Goal: Entertainment & Leisure: Browse casually

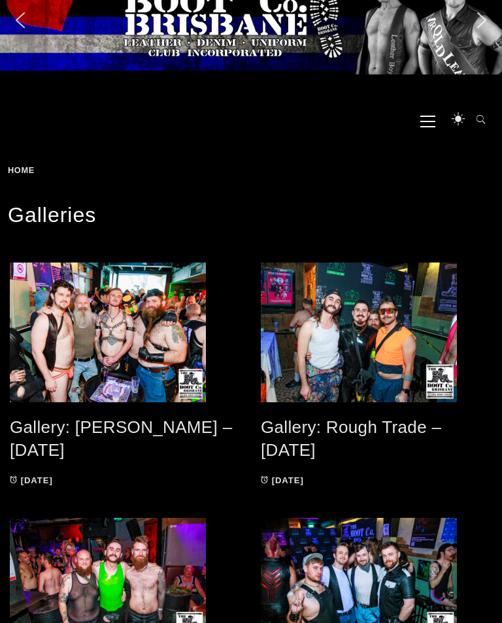
scroll to position [94, 0]
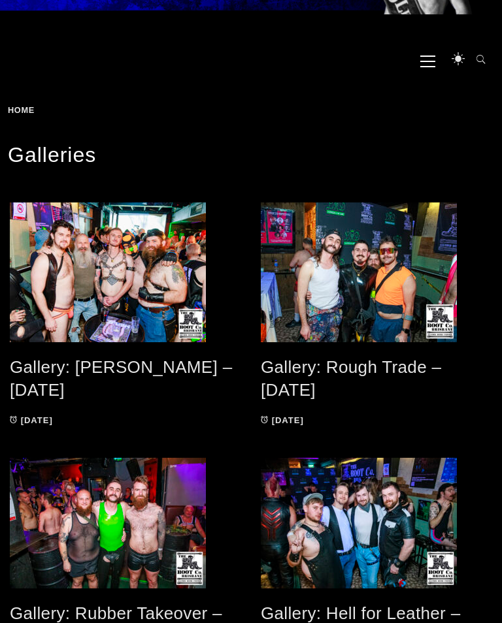
click at [108, 273] on span at bounding box center [125, 272] width 231 height 140
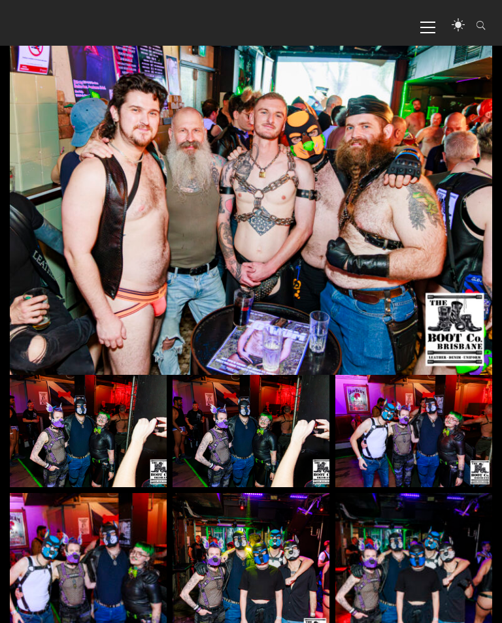
scroll to position [356, 0]
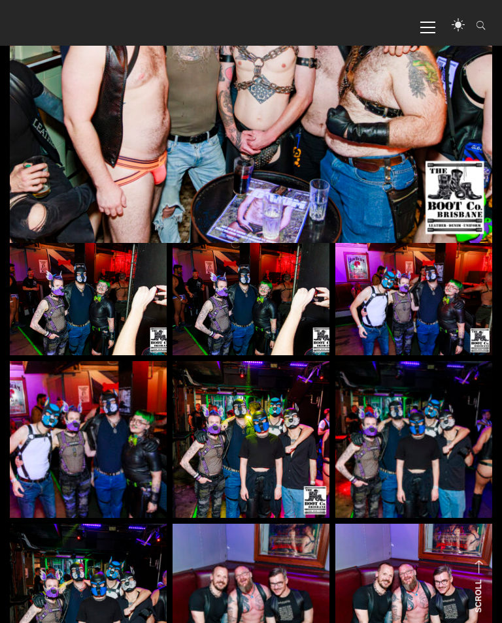
click at [88, 314] on img at bounding box center [88, 299] width 157 height 112
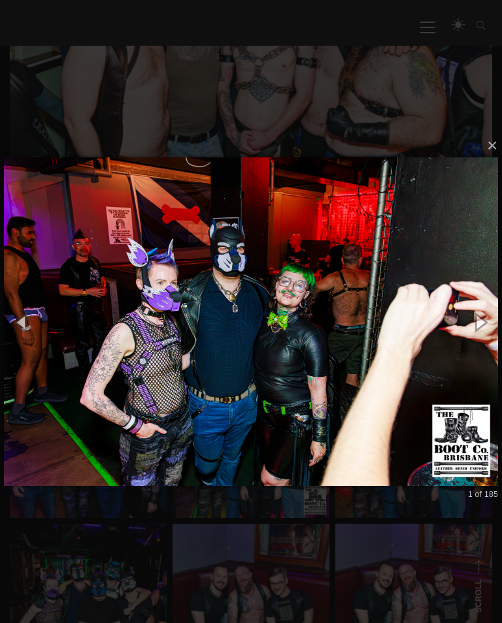
click at [488, 320] on button "button" at bounding box center [480, 322] width 44 height 54
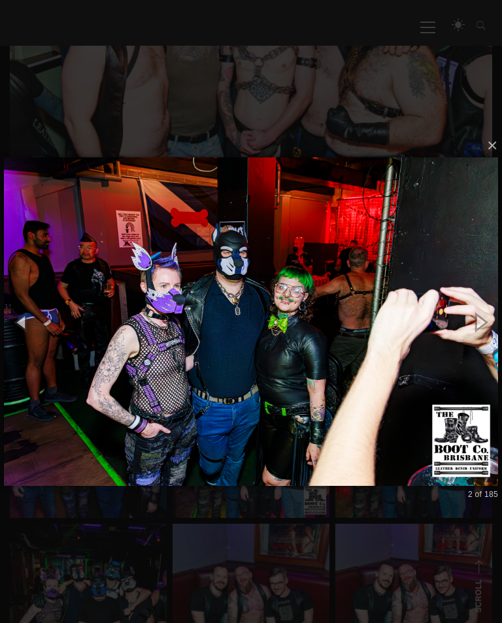
click at [489, 310] on button "button" at bounding box center [480, 322] width 44 height 54
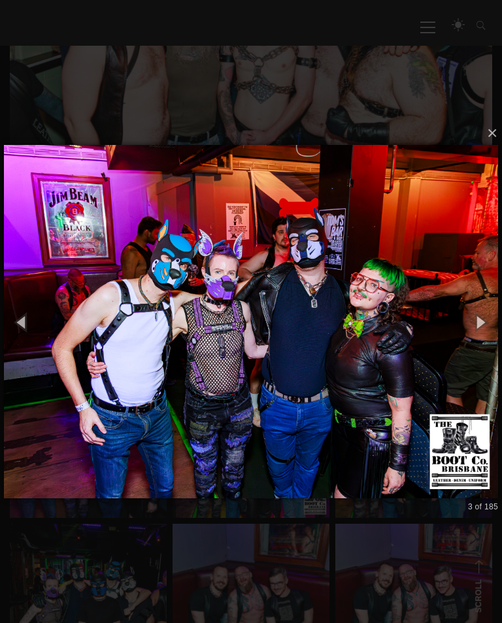
click at [481, 319] on button "button" at bounding box center [480, 322] width 44 height 54
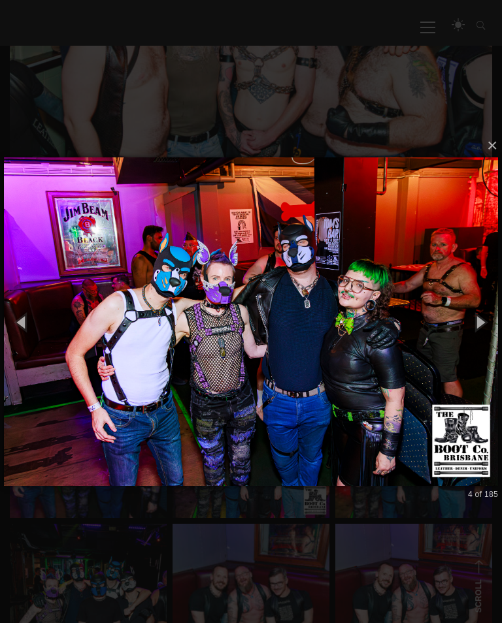
click at [487, 317] on button "button" at bounding box center [480, 322] width 44 height 54
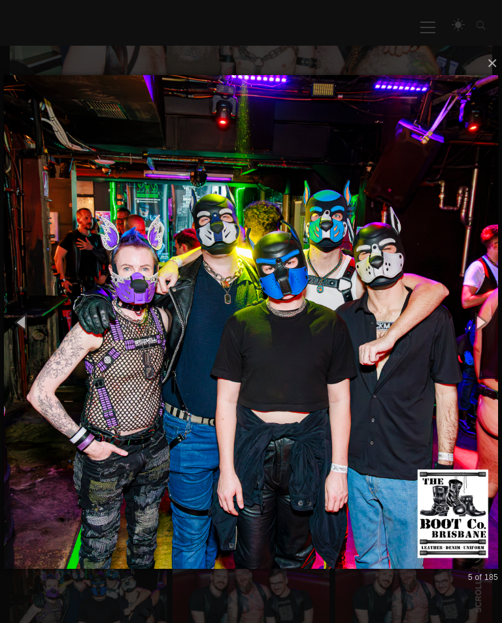
click at [500, 317] on button "button" at bounding box center [480, 322] width 44 height 54
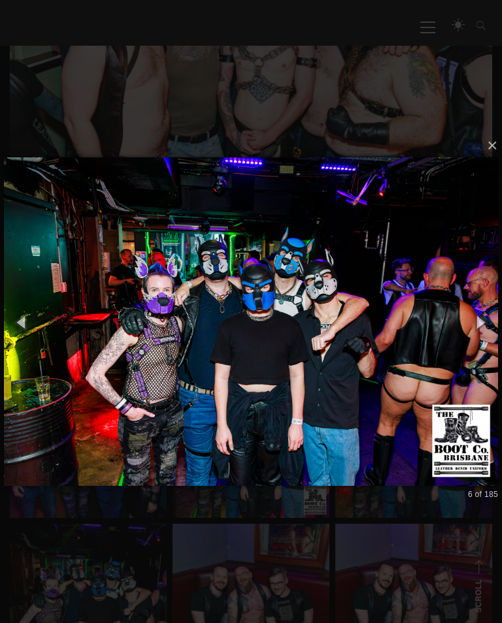
click at [487, 320] on button "button" at bounding box center [480, 322] width 44 height 54
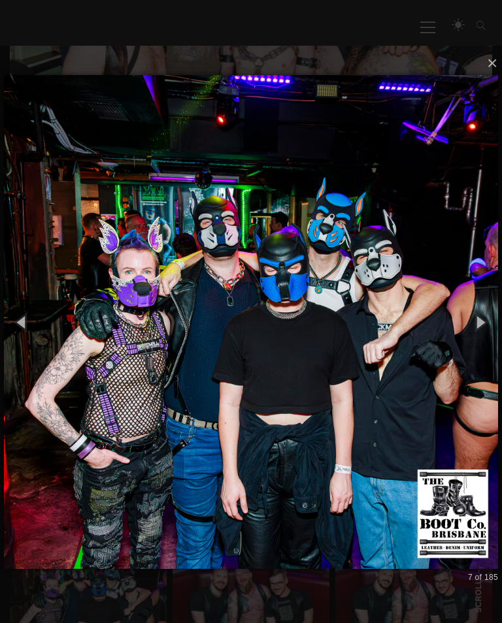
click at [494, 317] on button "button" at bounding box center [480, 322] width 44 height 54
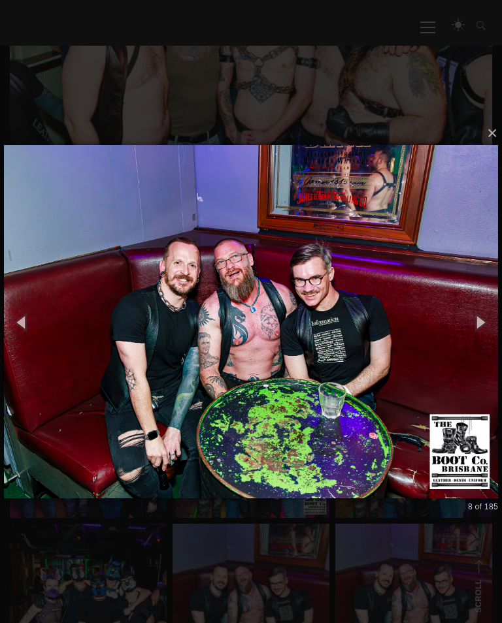
click at [496, 317] on button "button" at bounding box center [480, 322] width 44 height 54
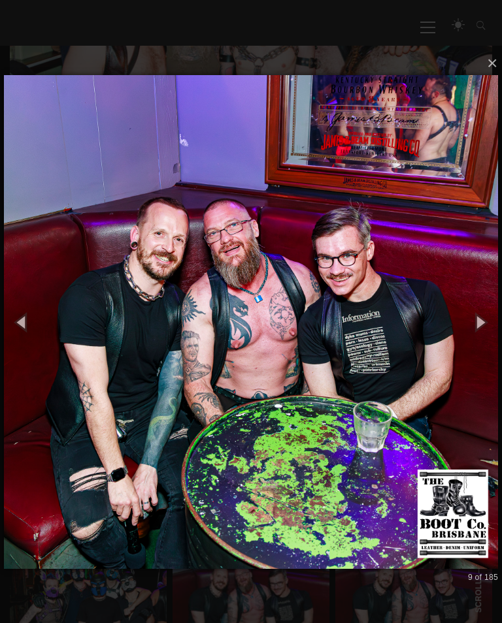
click at [483, 317] on button "button" at bounding box center [480, 322] width 44 height 54
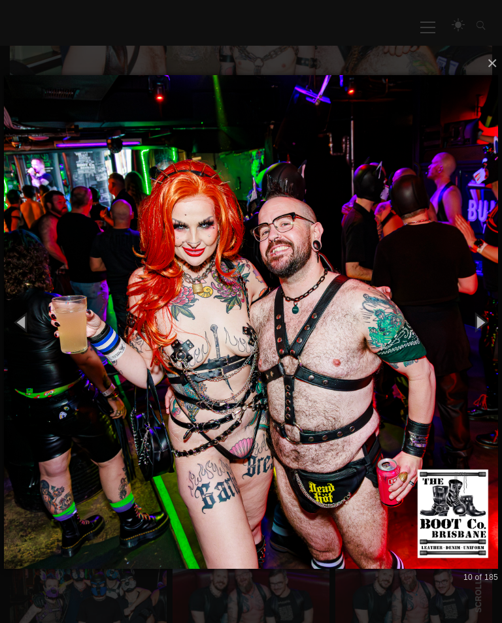
click at [474, 332] on button "button" at bounding box center [480, 322] width 44 height 54
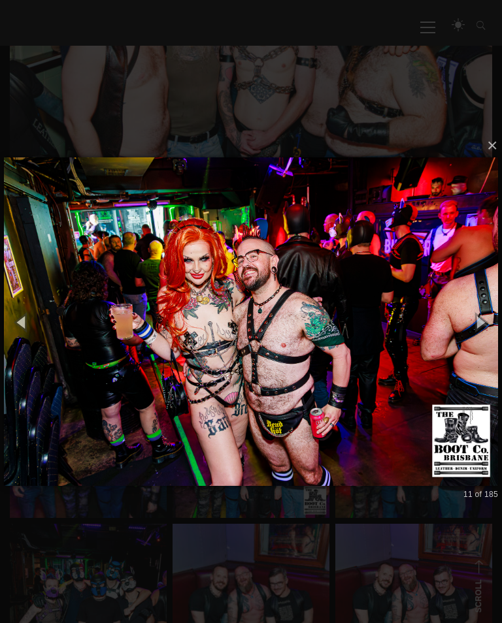
click at [479, 313] on button "button" at bounding box center [480, 322] width 44 height 54
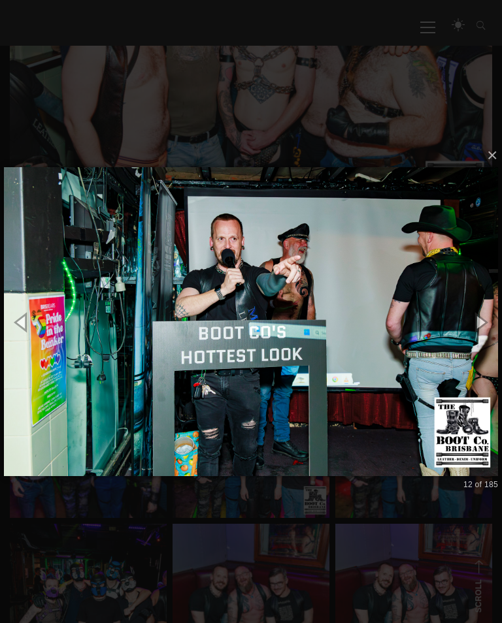
click at [480, 319] on button "button" at bounding box center [480, 322] width 44 height 54
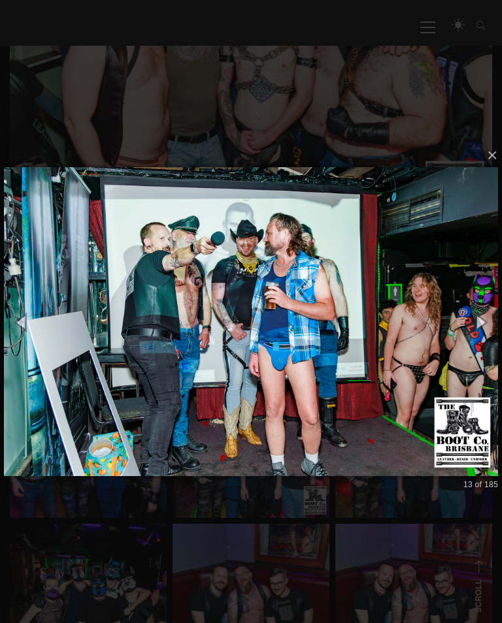
click at [491, 316] on button "button" at bounding box center [480, 322] width 44 height 54
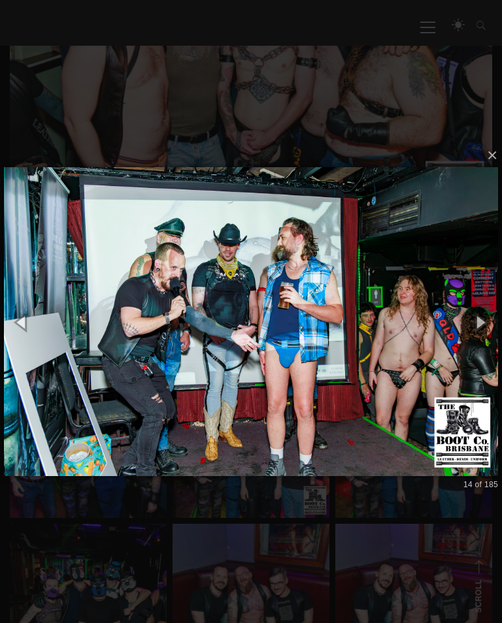
click at [489, 321] on button "button" at bounding box center [480, 322] width 44 height 54
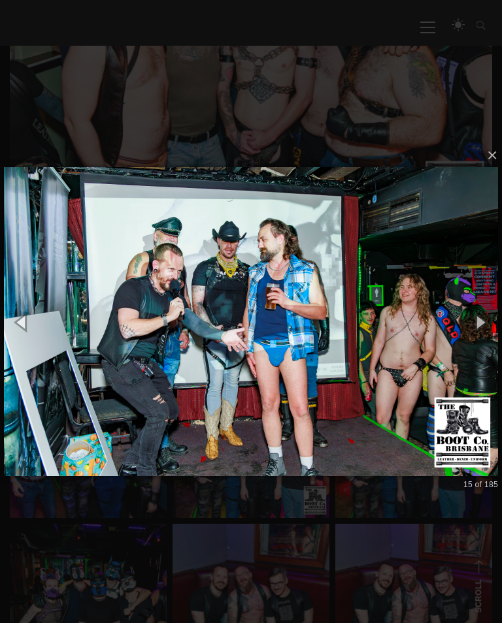
click at [489, 317] on button "button" at bounding box center [480, 322] width 44 height 54
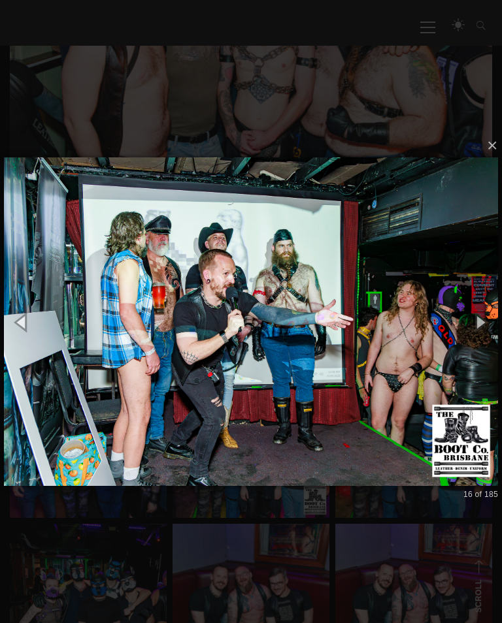
click at [485, 318] on button "button" at bounding box center [480, 322] width 44 height 54
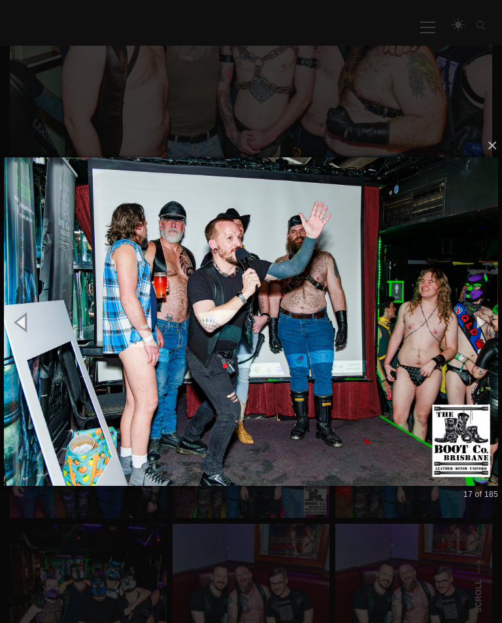
click at [492, 314] on button "button" at bounding box center [480, 322] width 44 height 54
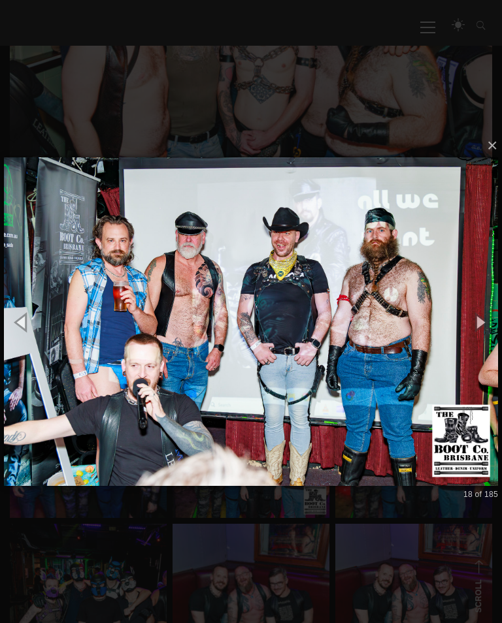
click at [495, 314] on button "button" at bounding box center [480, 322] width 44 height 54
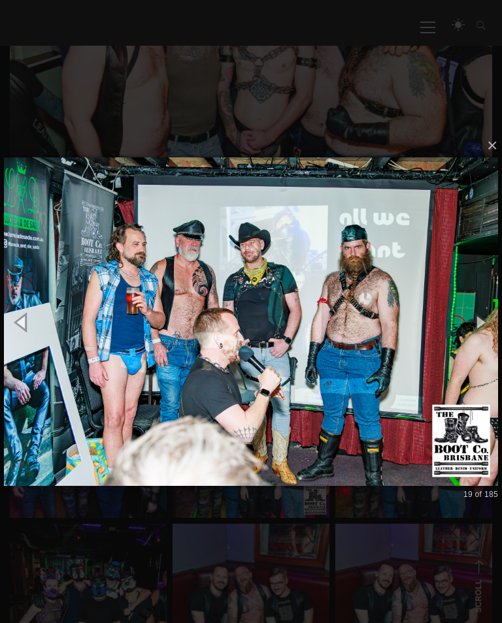
click at [492, 322] on button "button" at bounding box center [480, 322] width 44 height 54
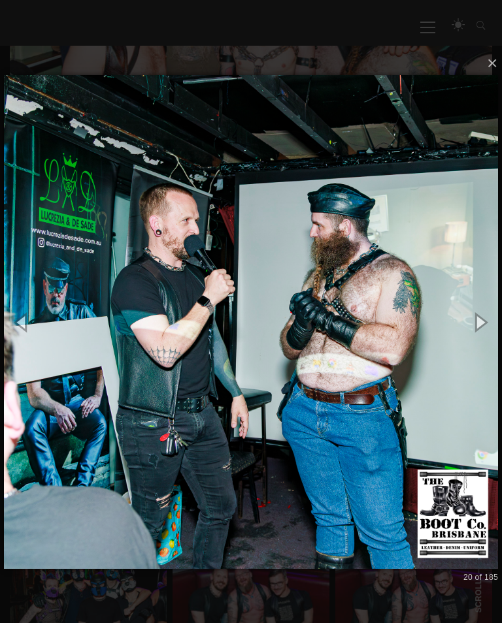
click at [490, 315] on button "button" at bounding box center [480, 322] width 44 height 54
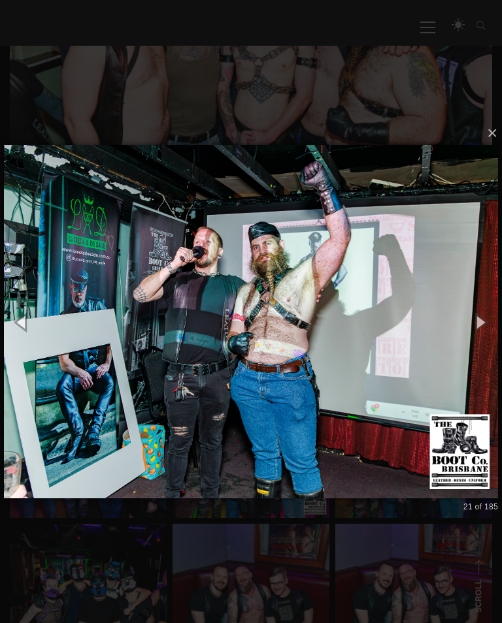
click at [496, 316] on button "button" at bounding box center [480, 322] width 44 height 54
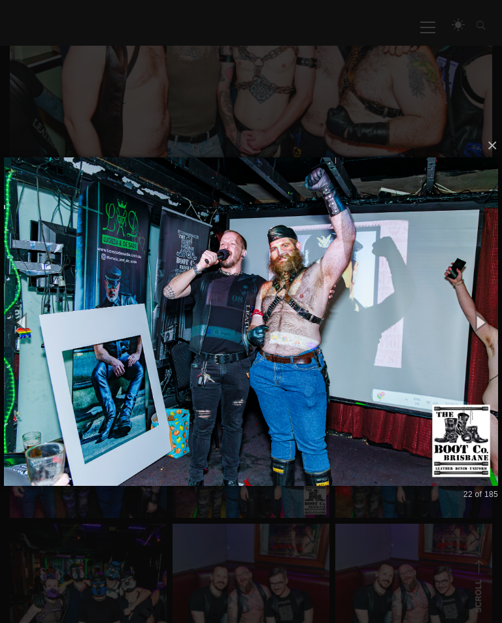
click at [493, 319] on button "button" at bounding box center [480, 322] width 44 height 54
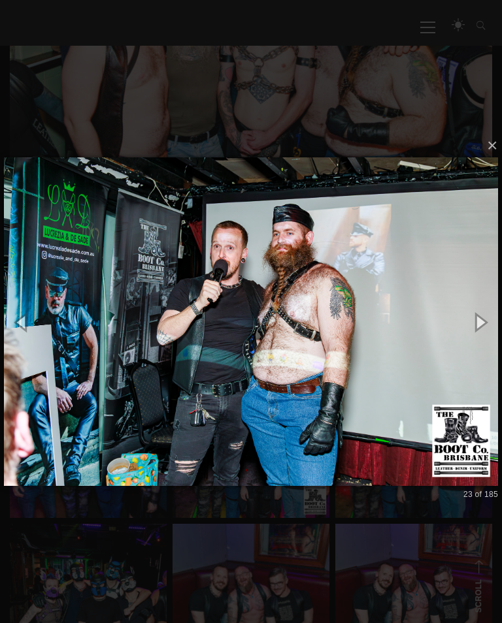
click at [493, 316] on button "button" at bounding box center [480, 322] width 44 height 54
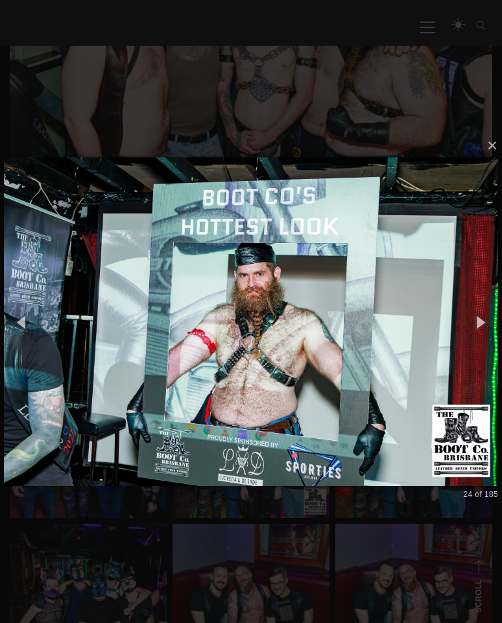
click at [485, 319] on button "button" at bounding box center [480, 322] width 44 height 54
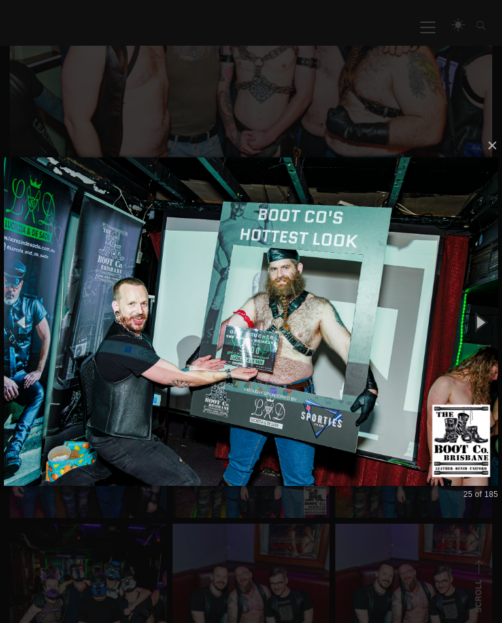
click at [494, 313] on button "button" at bounding box center [480, 322] width 44 height 54
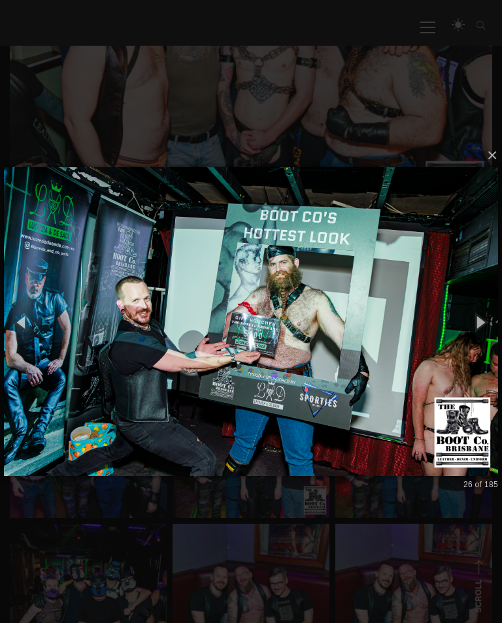
click at [489, 312] on button "button" at bounding box center [480, 322] width 44 height 54
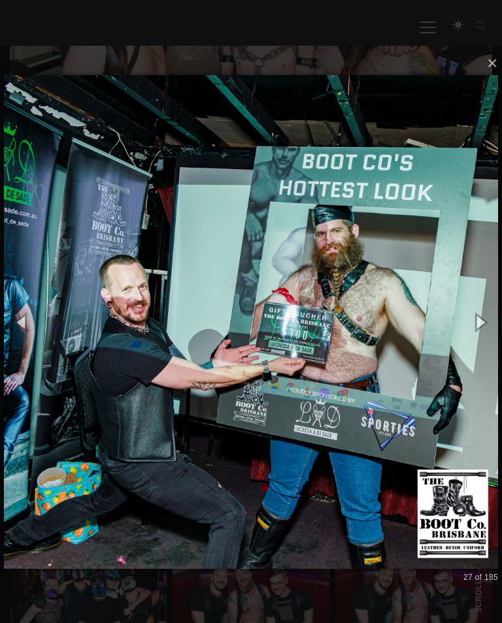
click at [490, 58] on button "×" at bounding box center [255, 63] width 494 height 29
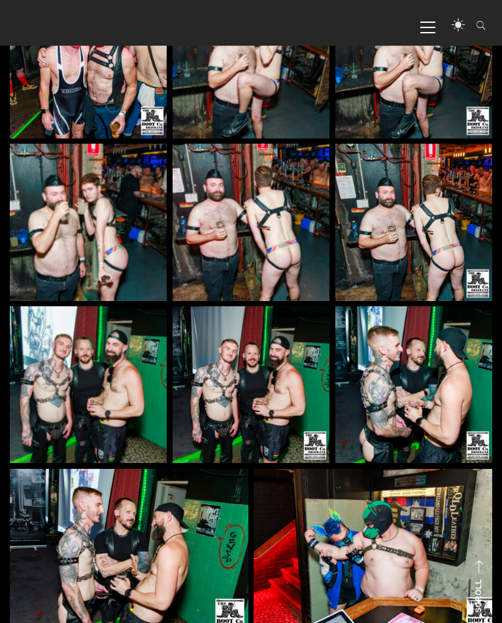
scroll to position [8866, 0]
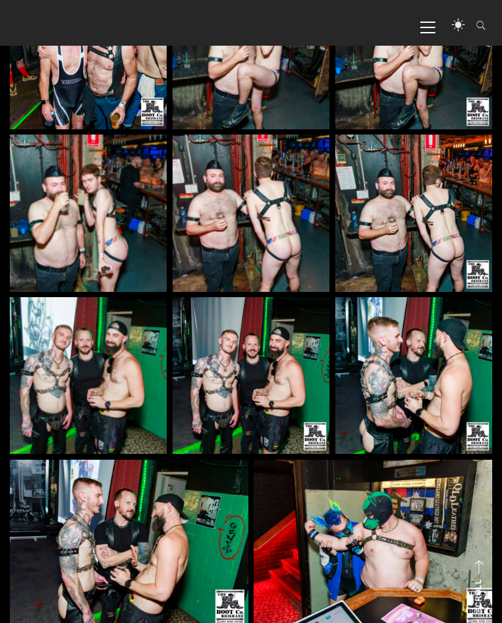
click at [84, 297] on img at bounding box center [88, 375] width 157 height 157
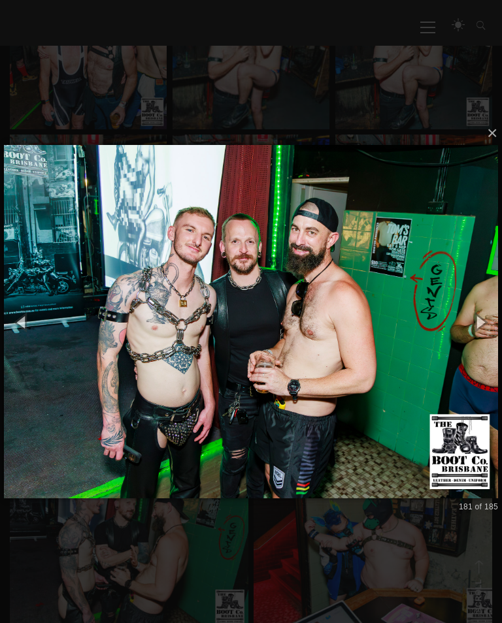
click at [496, 325] on button "button" at bounding box center [480, 322] width 44 height 54
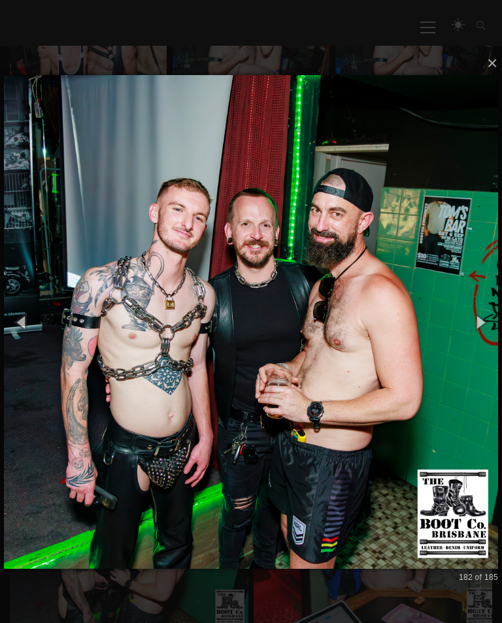
click at [498, 319] on button "button" at bounding box center [480, 322] width 44 height 54
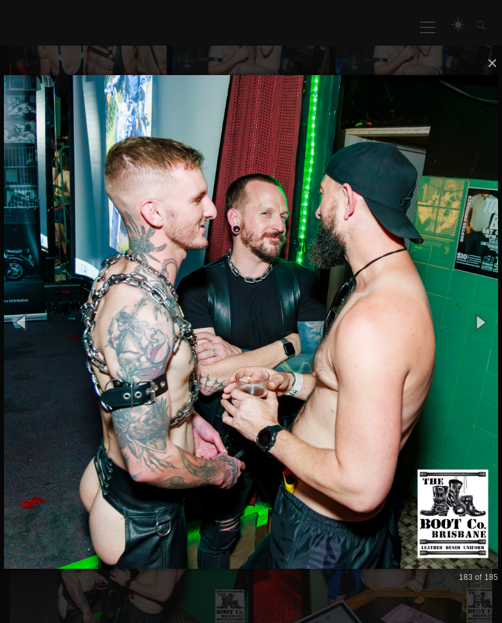
click at [493, 327] on button "button" at bounding box center [480, 322] width 44 height 54
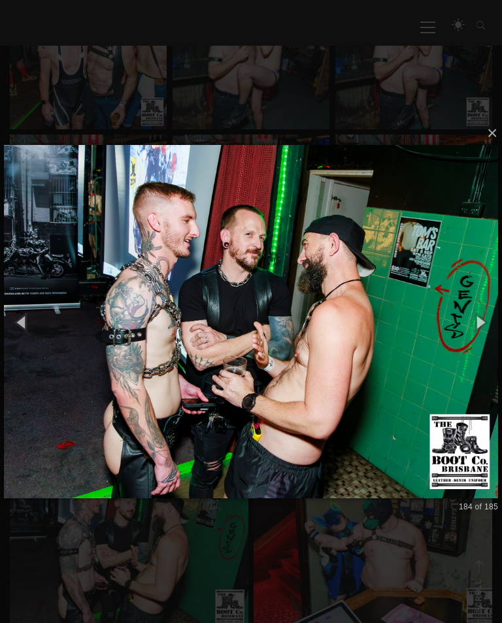
click at [490, 327] on button "button" at bounding box center [480, 322] width 44 height 54
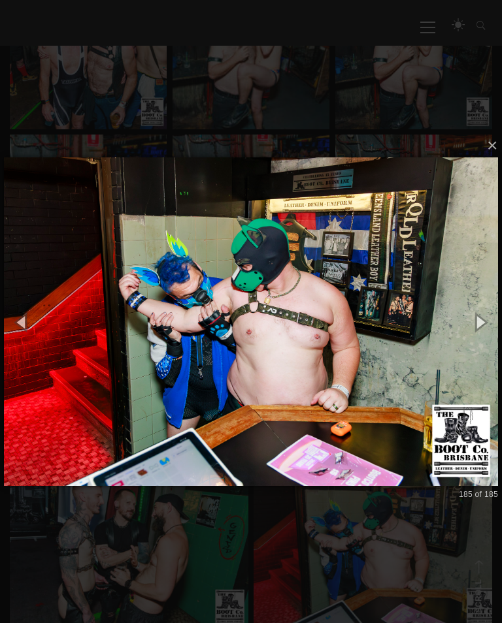
click at [493, 325] on button "button" at bounding box center [480, 322] width 44 height 54
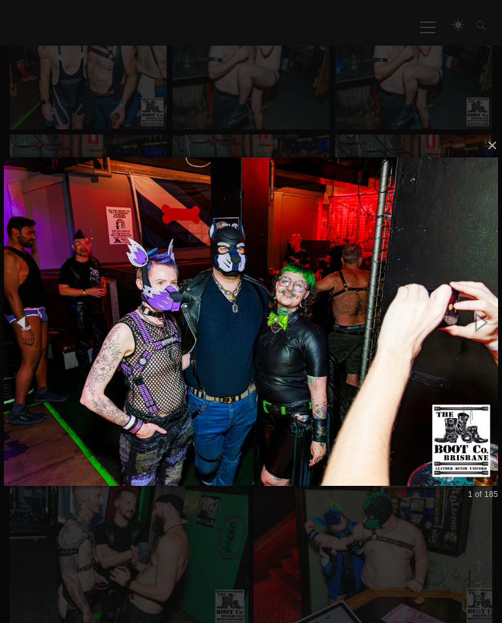
click at [498, 319] on button "button" at bounding box center [480, 322] width 44 height 54
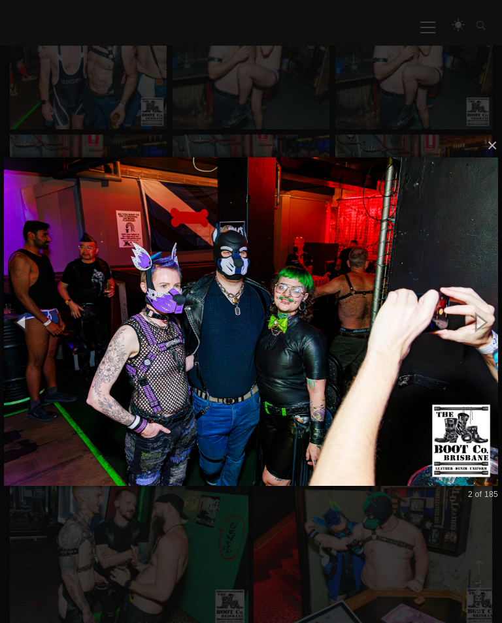
click at [494, 142] on button "×" at bounding box center [255, 145] width 494 height 29
